Goal: Information Seeking & Learning: Learn about a topic

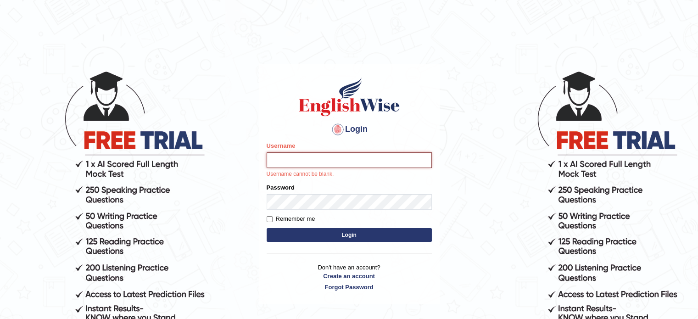
type input "sraboni"
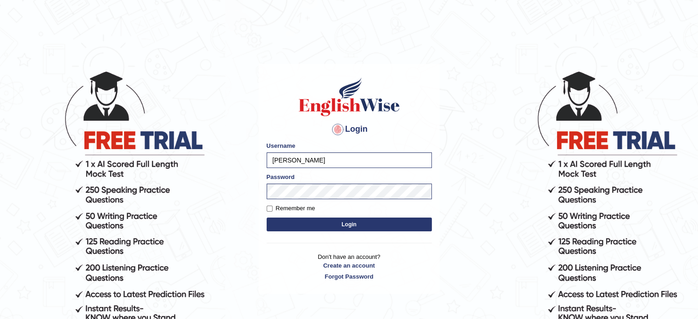
click at [341, 227] on button "Login" at bounding box center [349, 225] width 165 height 14
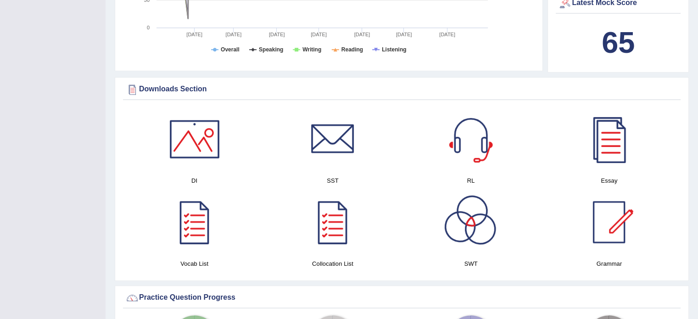
scroll to position [450, 0]
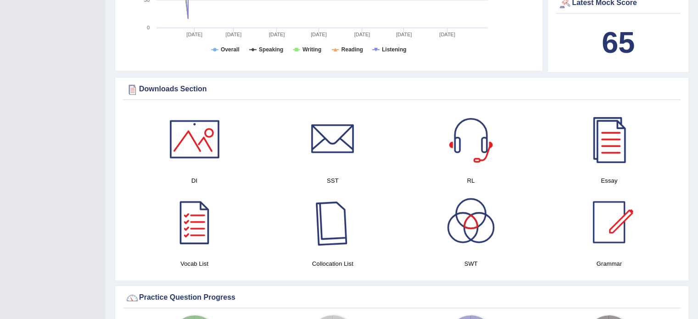
click at [327, 213] on div at bounding box center [333, 222] width 64 height 64
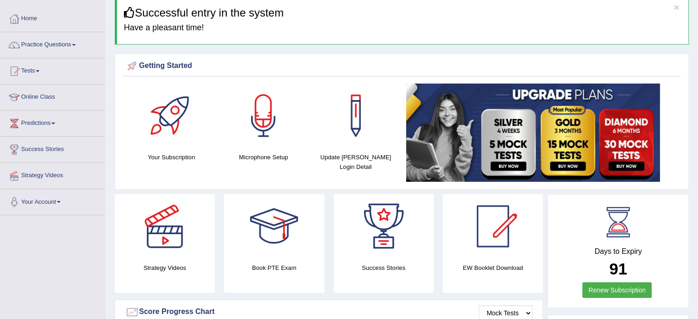
scroll to position [0, 0]
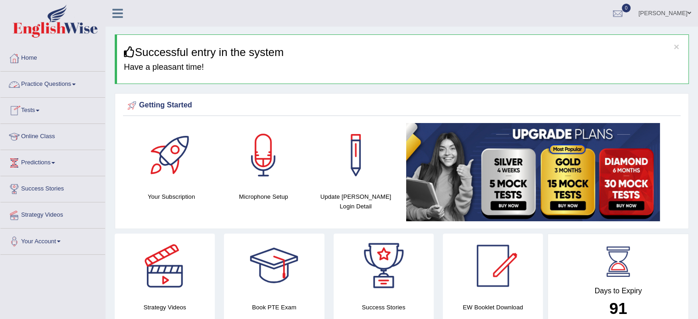
click at [38, 91] on link "Practice Questions" at bounding box center [52, 83] width 105 height 23
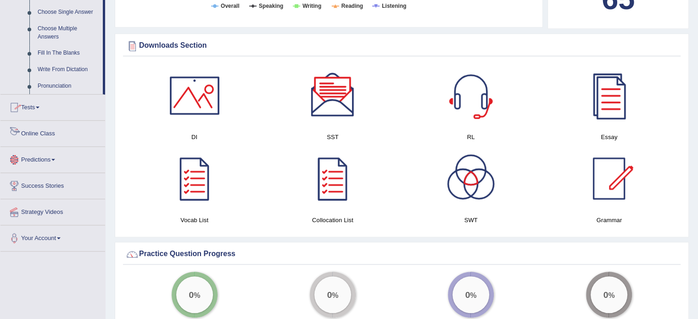
scroll to position [510, 0]
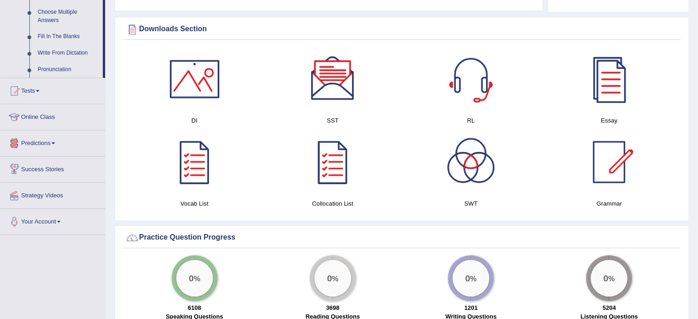
click at [50, 139] on link "Predictions" at bounding box center [52, 141] width 105 height 23
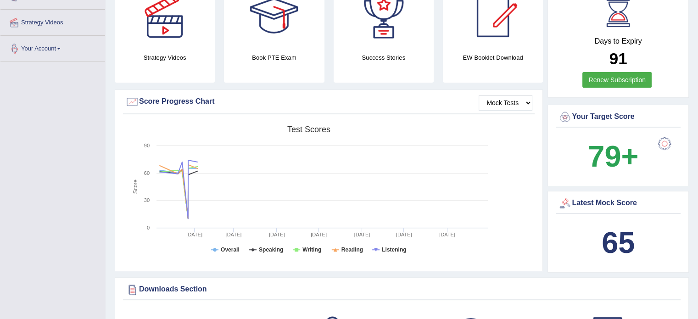
scroll to position [112, 0]
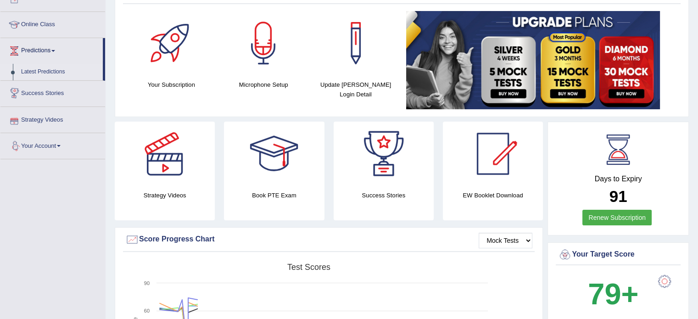
click at [50, 70] on link "Latest Predictions" at bounding box center [60, 72] width 86 height 17
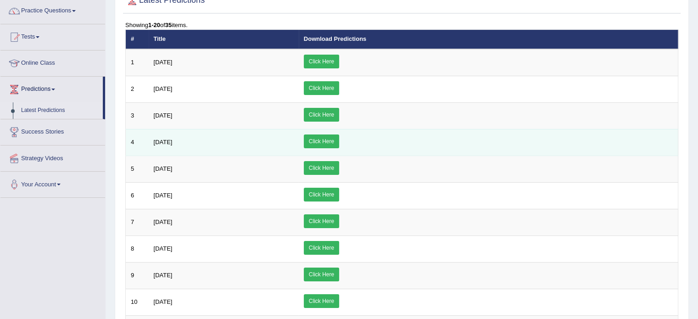
scroll to position [61, 0]
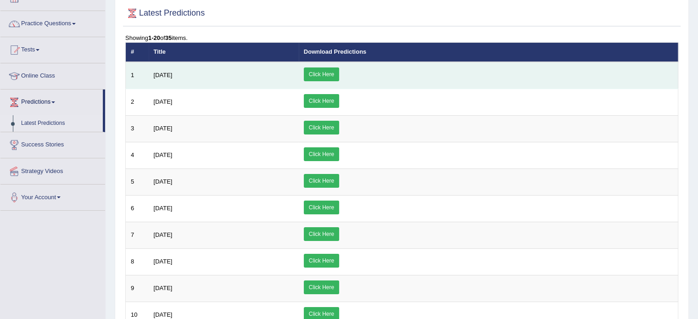
click at [339, 69] on link "Click Here" at bounding box center [321, 74] width 35 height 14
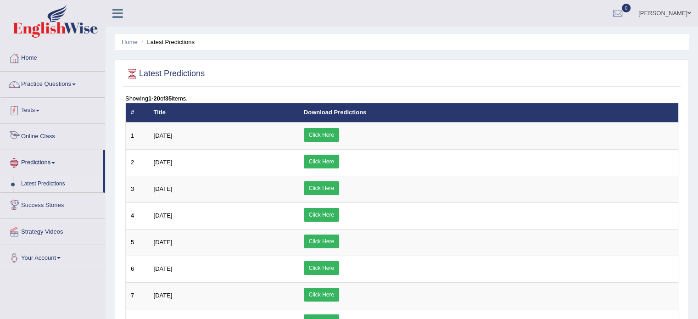
scroll to position [0, 0]
click at [25, 55] on link "Home" at bounding box center [52, 56] width 105 height 23
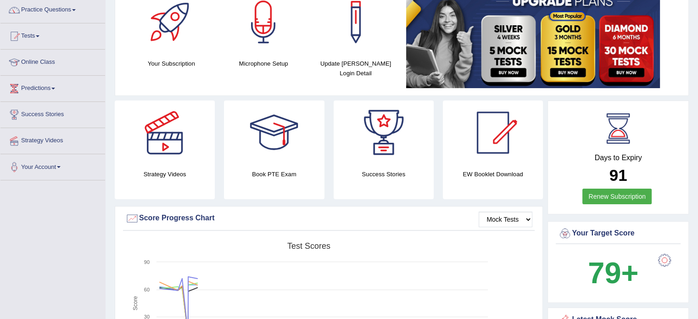
scroll to position [93, 0]
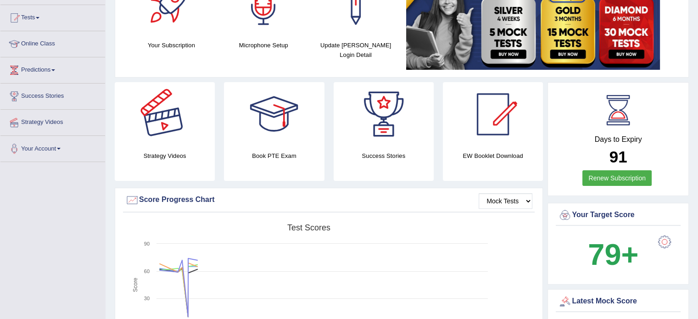
click at [160, 145] on div at bounding box center [165, 114] width 64 height 64
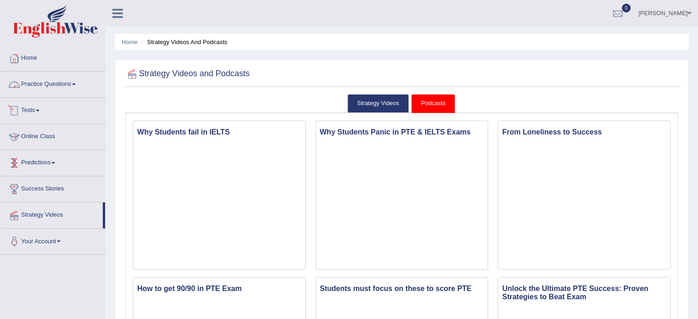
click at [49, 82] on link "Practice Questions" at bounding box center [52, 83] width 105 height 23
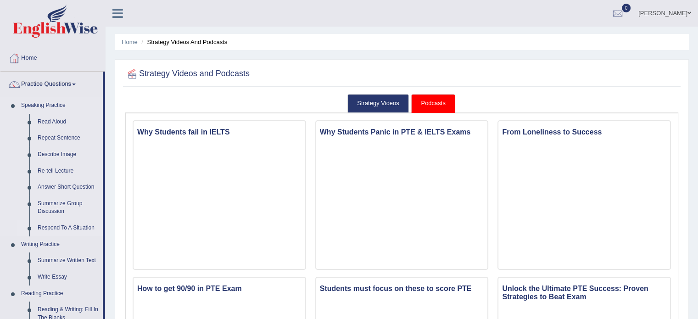
click at [57, 231] on link "Respond To A Situation" at bounding box center [68, 228] width 69 height 17
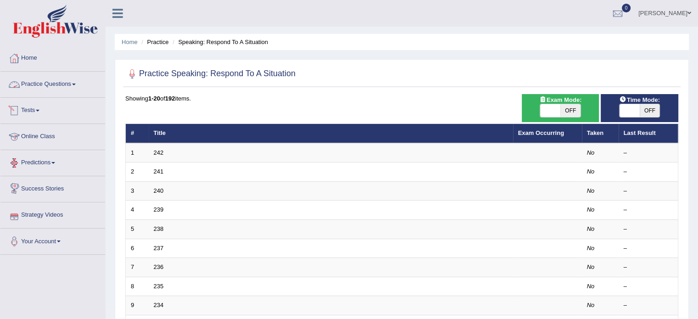
click at [68, 81] on link "Practice Questions" at bounding box center [52, 83] width 105 height 23
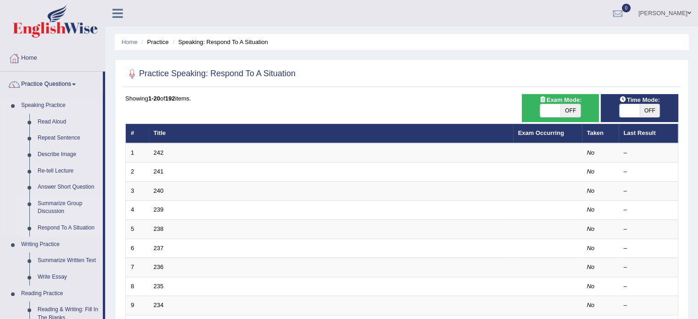
click at [45, 201] on link "Summarize Group Discussion" at bounding box center [68, 208] width 69 height 24
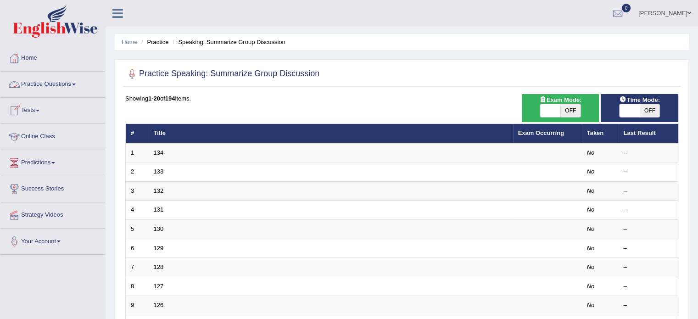
click at [66, 85] on link "Practice Questions" at bounding box center [52, 83] width 105 height 23
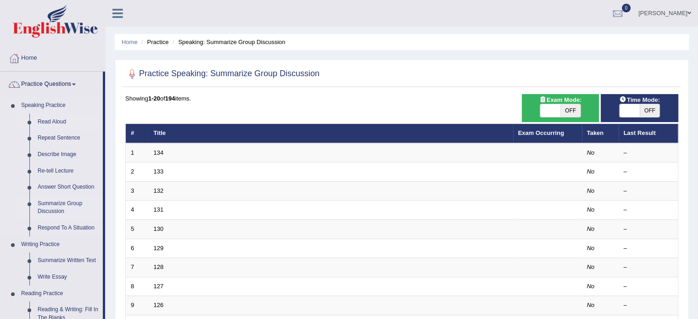
click at [56, 121] on link "Read Aloud" at bounding box center [68, 122] width 69 height 17
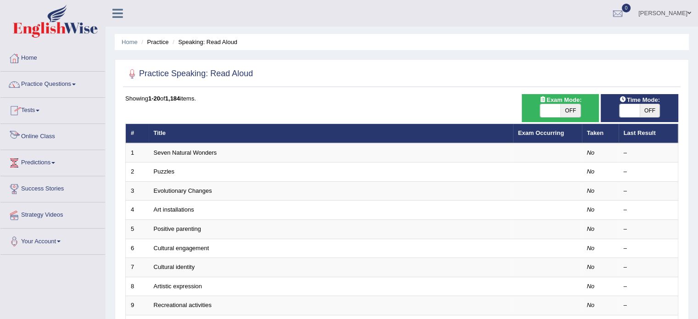
click at [42, 134] on link "Online Class" at bounding box center [52, 135] width 105 height 23
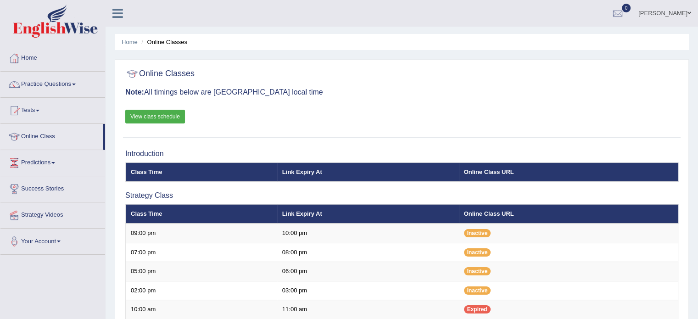
click at [173, 113] on link "View class schedule" at bounding box center [155, 117] width 60 height 14
click at [26, 61] on link "Home" at bounding box center [52, 56] width 105 height 23
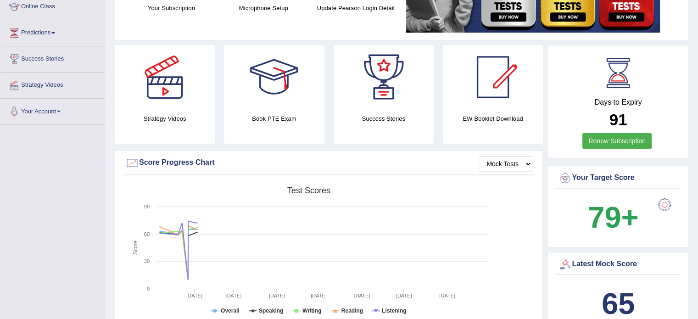
scroll to position [130, 0]
click at [434, 115] on h4 "EW Booklet Download" at bounding box center [384, 118] width 100 height 10
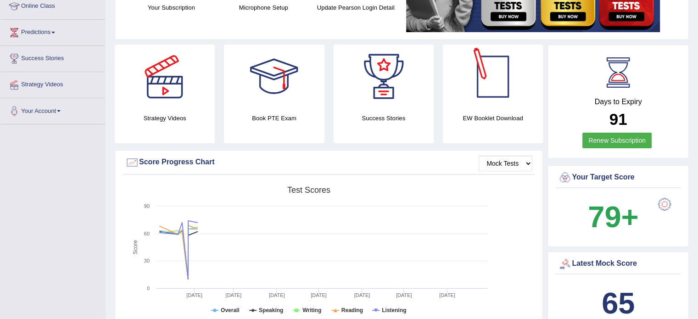
click at [494, 85] on div at bounding box center [493, 77] width 64 height 64
